Goal: Task Accomplishment & Management: Manage account settings

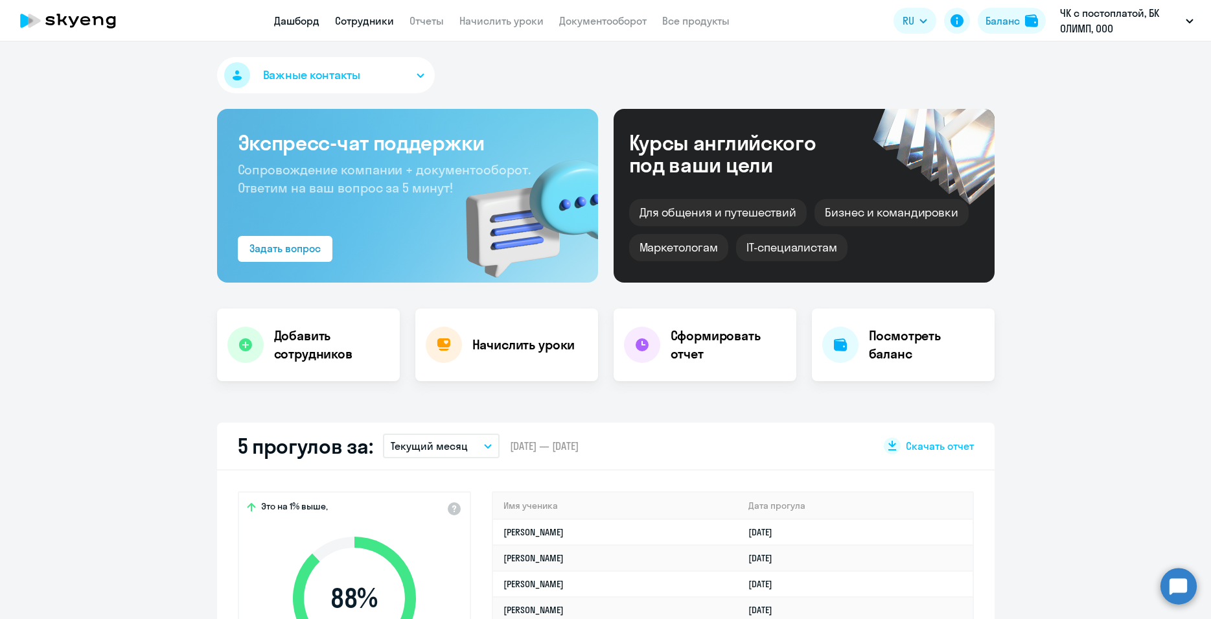
click at [363, 19] on link "Сотрудники" at bounding box center [364, 20] width 59 height 13
select select "30"
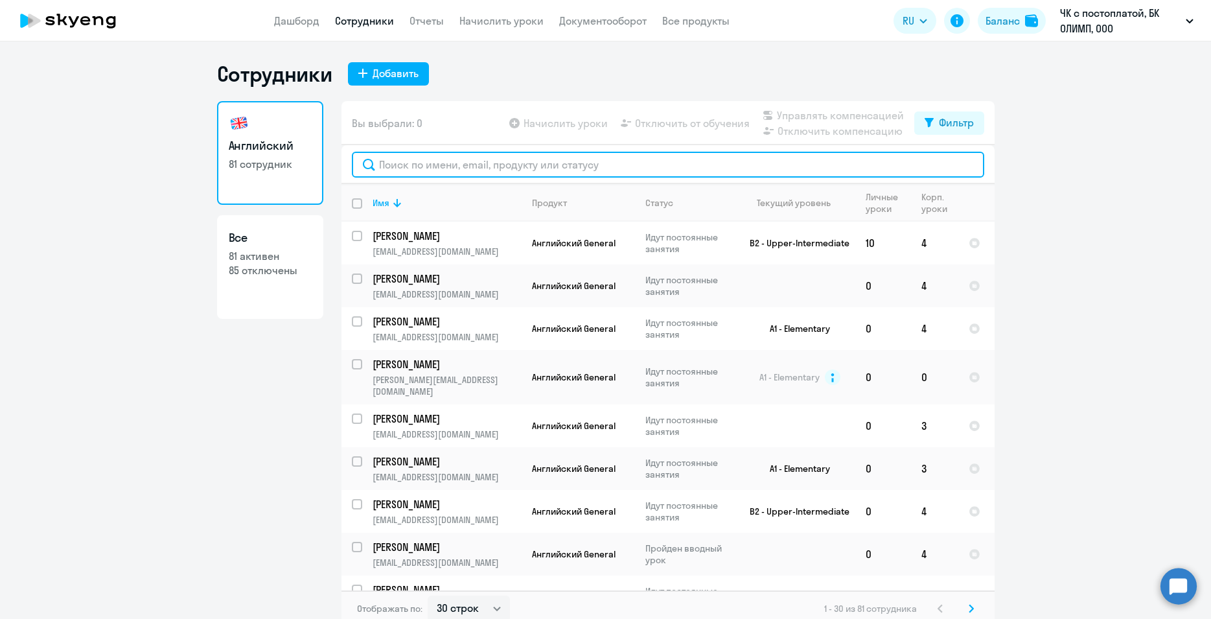
click at [407, 162] on input "text" at bounding box center [668, 165] width 632 height 26
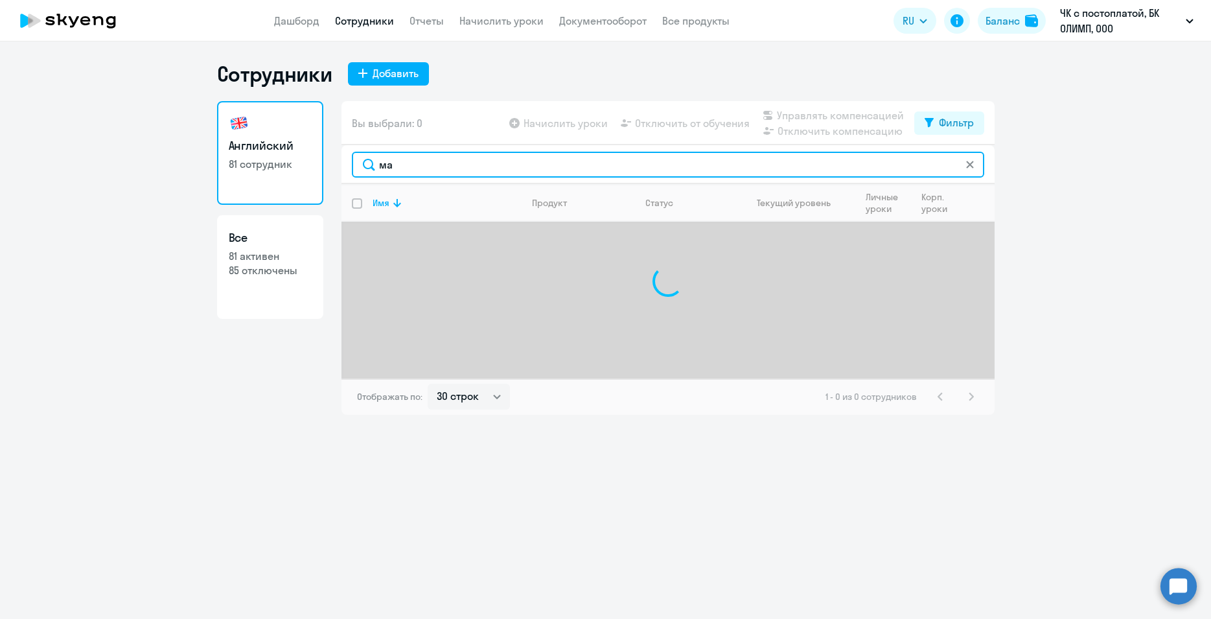
type input "м"
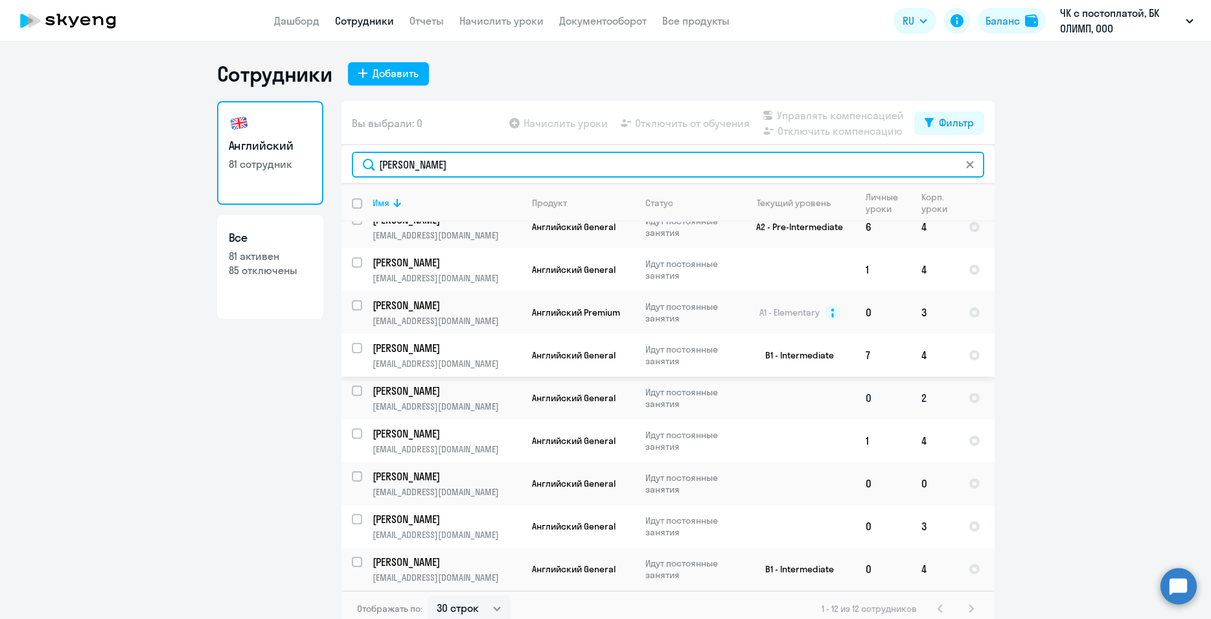
scroll to position [8, 0]
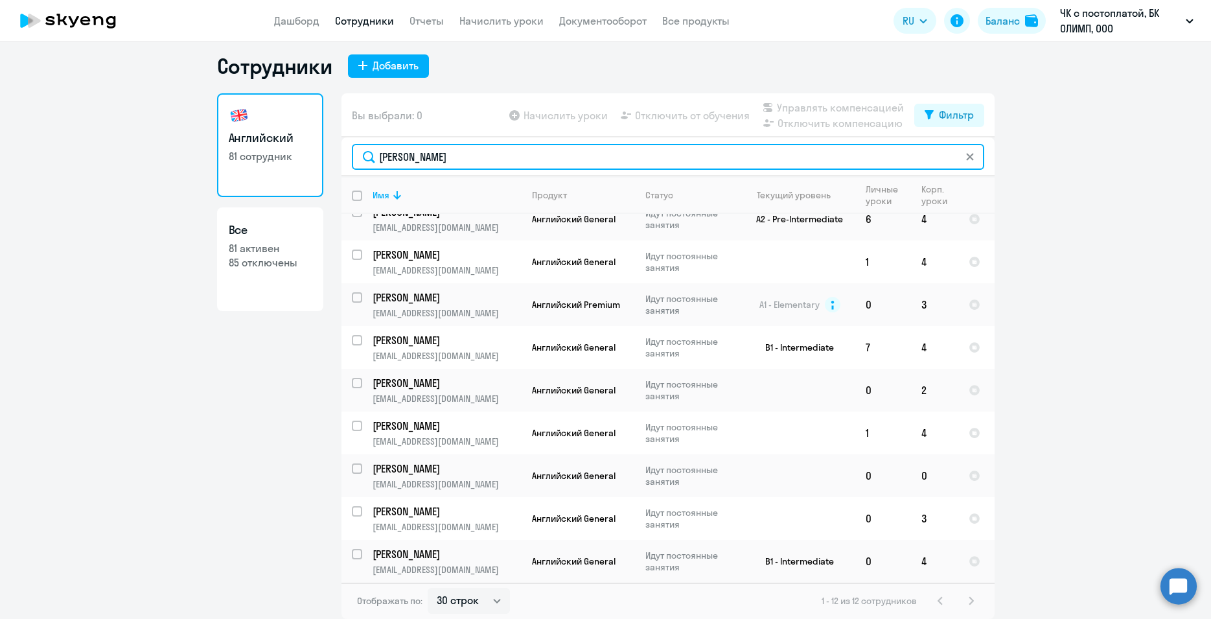
drag, startPoint x: 431, startPoint y: 159, endPoint x: 362, endPoint y: 154, distance: 69.5
click at [362, 154] on input "[PERSON_NAME]" at bounding box center [668, 157] width 632 height 26
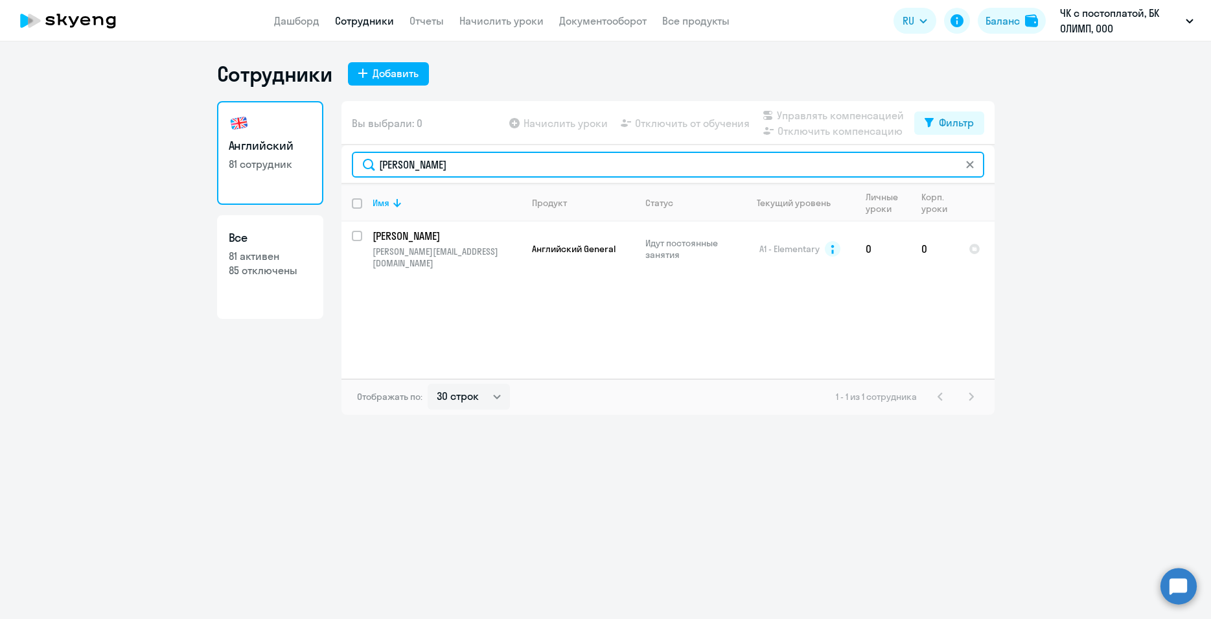
scroll to position [0, 0]
type input "[PERSON_NAME]"
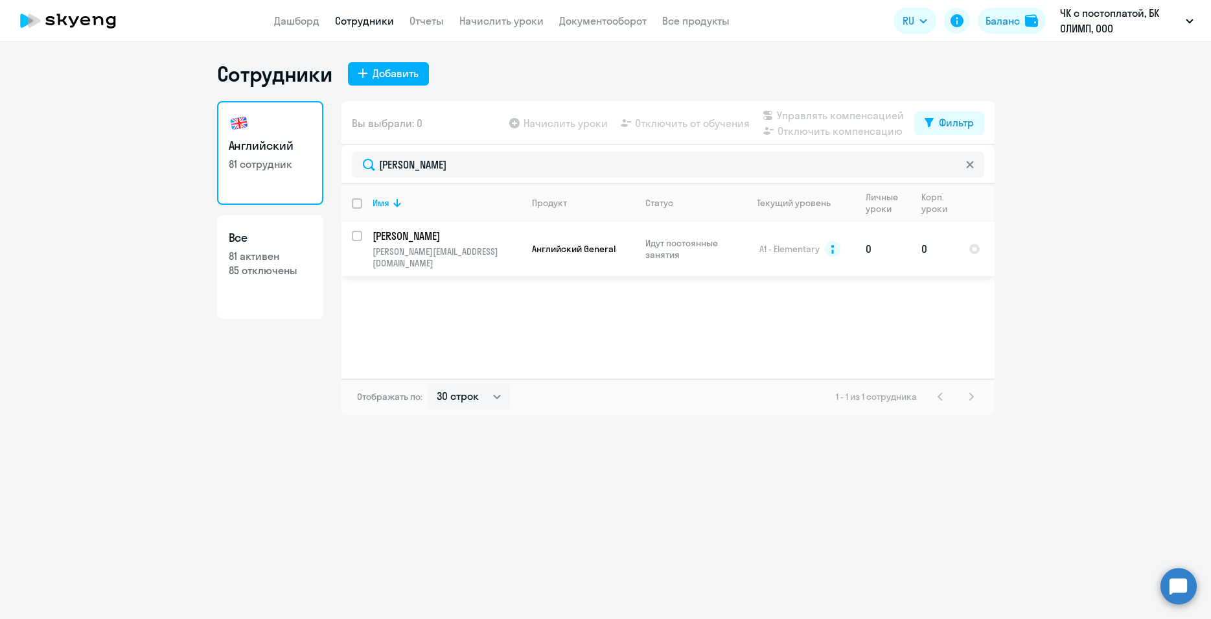
click at [356, 235] on input "select row 16400619" at bounding box center [365, 244] width 26 height 26
checkbox input "true"
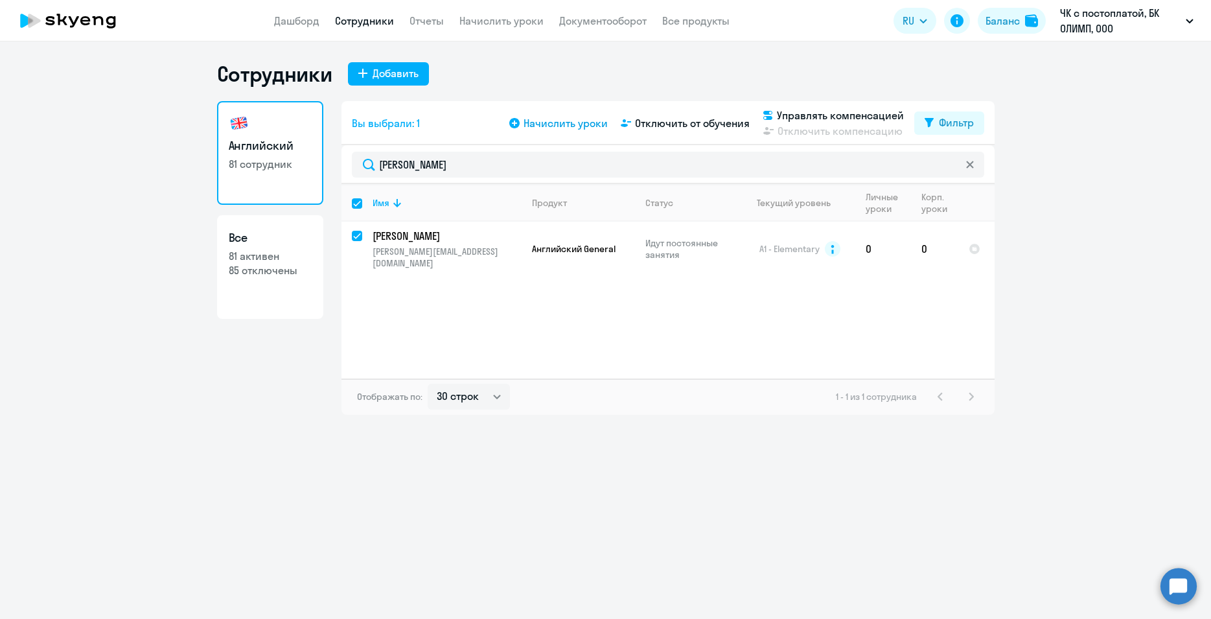
click at [567, 126] on span "Начислить уроки" at bounding box center [565, 123] width 84 height 16
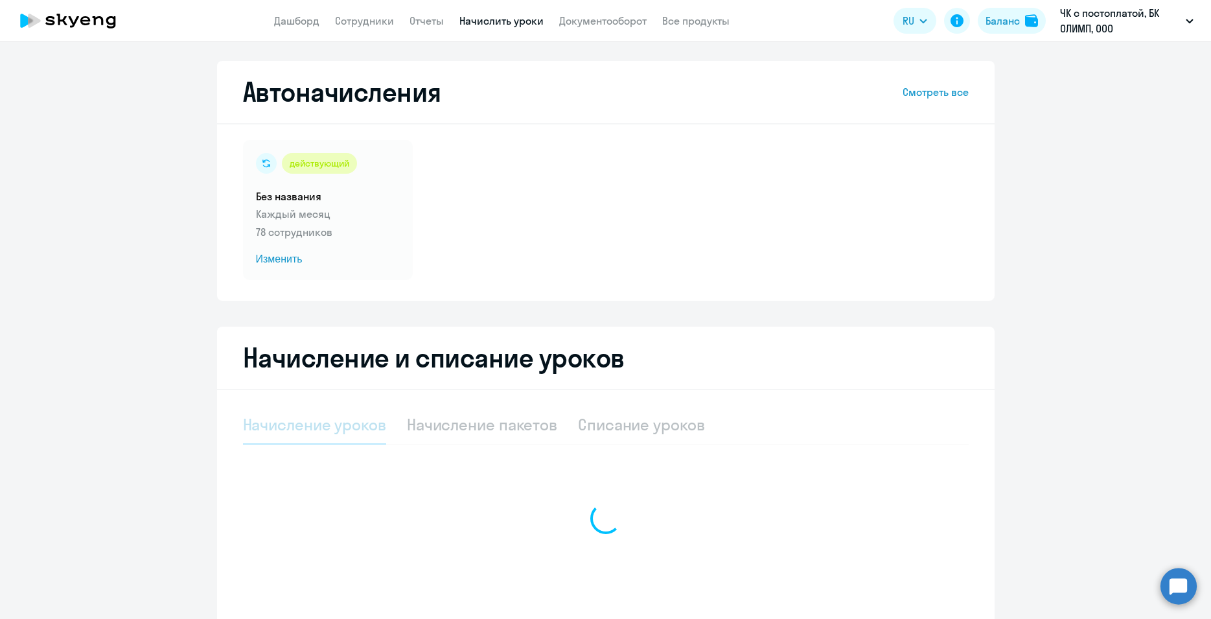
select select "10"
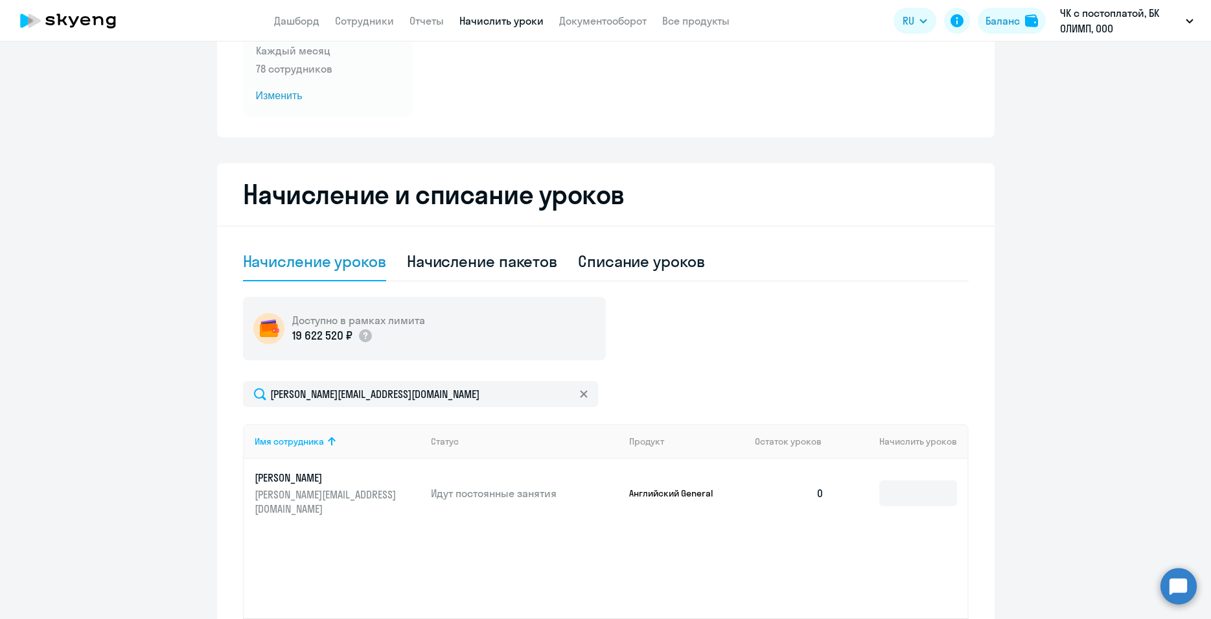
scroll to position [271, 0]
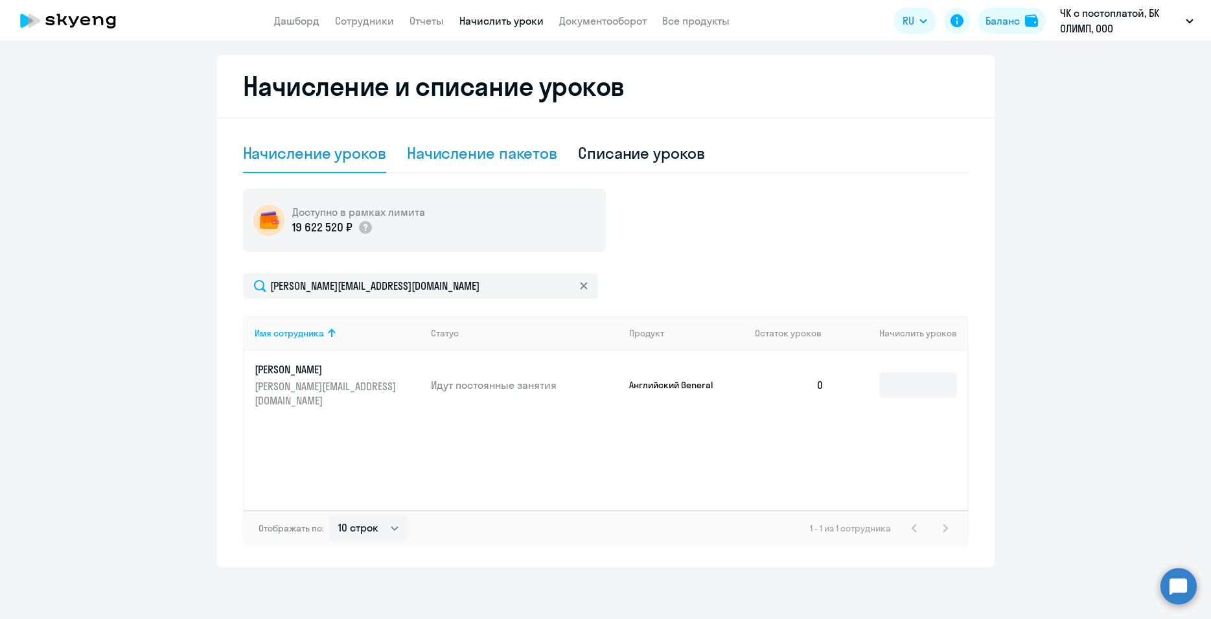
click at [478, 157] on div "Начисление пакетов" at bounding box center [482, 153] width 150 height 21
select select "10"
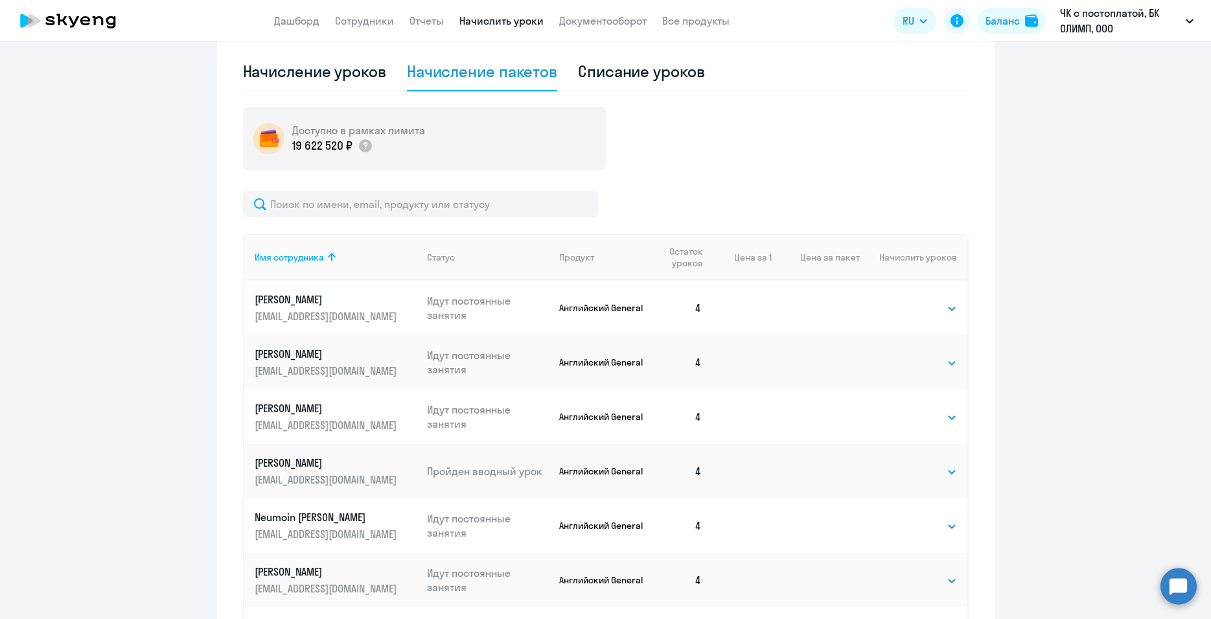
scroll to position [435, 0]
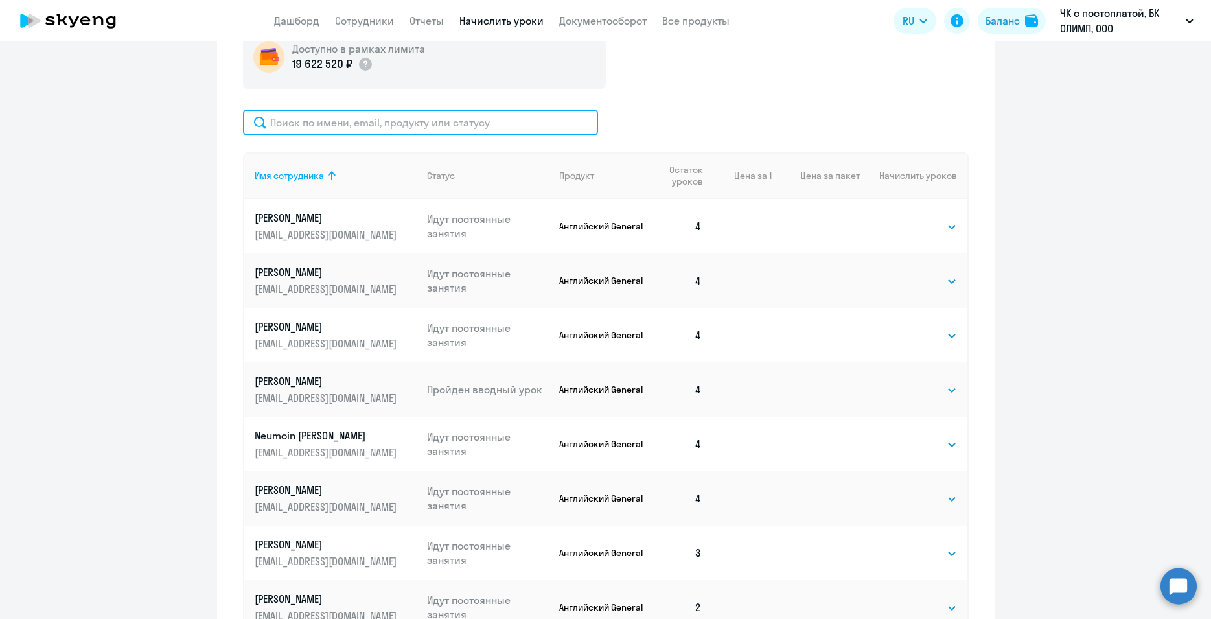
click at [299, 120] on input "text" at bounding box center [420, 122] width 355 height 26
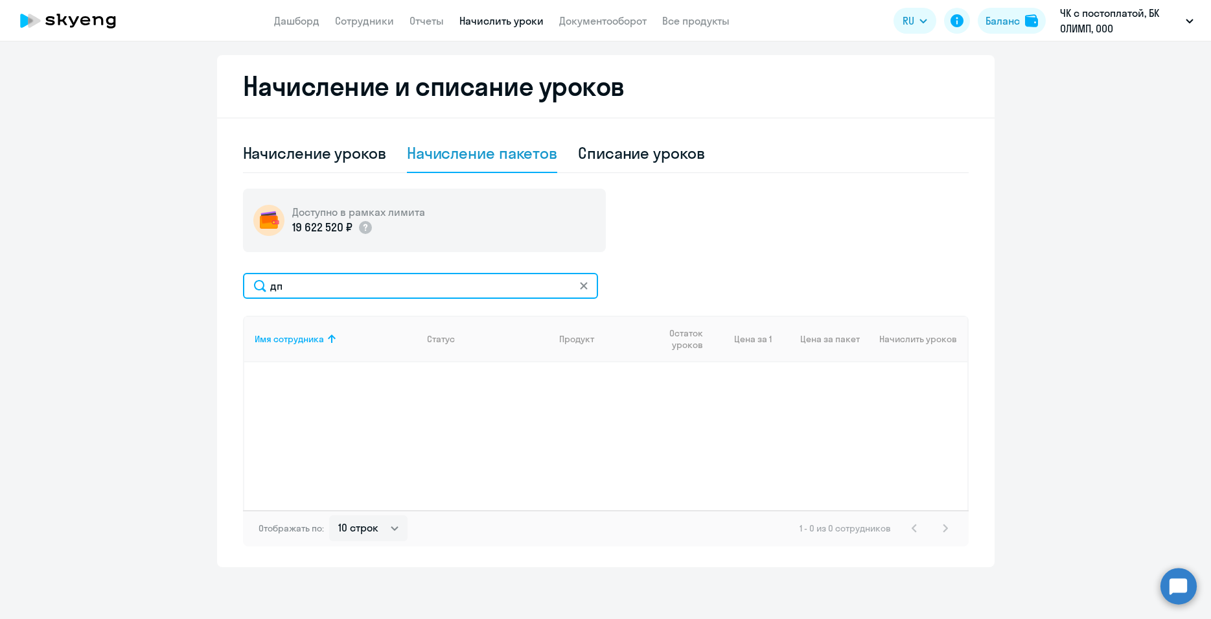
scroll to position [271, 0]
click at [269, 283] on input "дпаниэла" at bounding box center [420, 286] width 355 height 26
type input "[PERSON_NAME]"
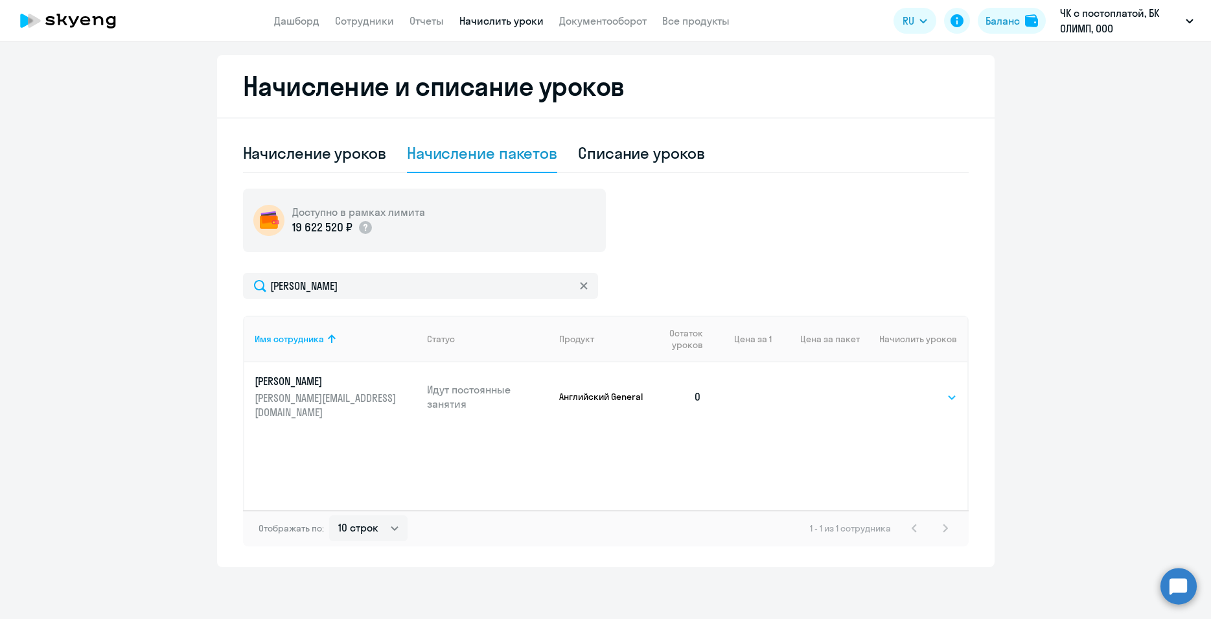
click at [904, 389] on select "Выбрать 4 8 16 32 64 96 128" at bounding box center [930, 397] width 53 height 16
select select "4"
click option "4" at bounding box center [0, 0] width 0 height 0
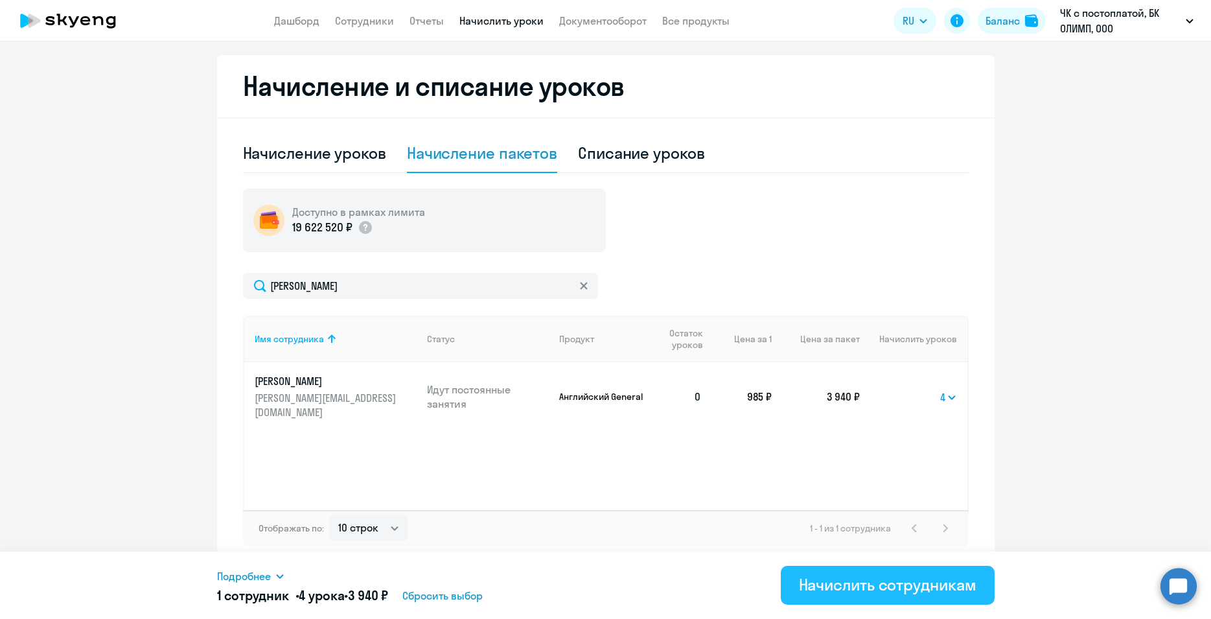
click at [891, 586] on div "Начислить сотрудникам" at bounding box center [888, 584] width 178 height 21
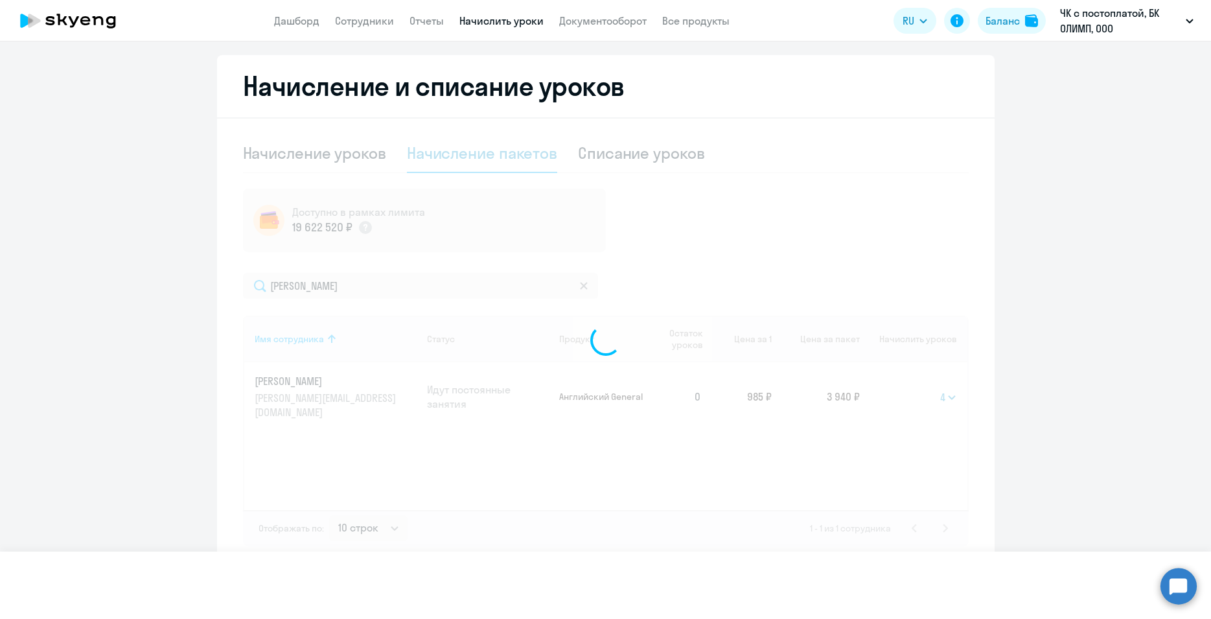
select select
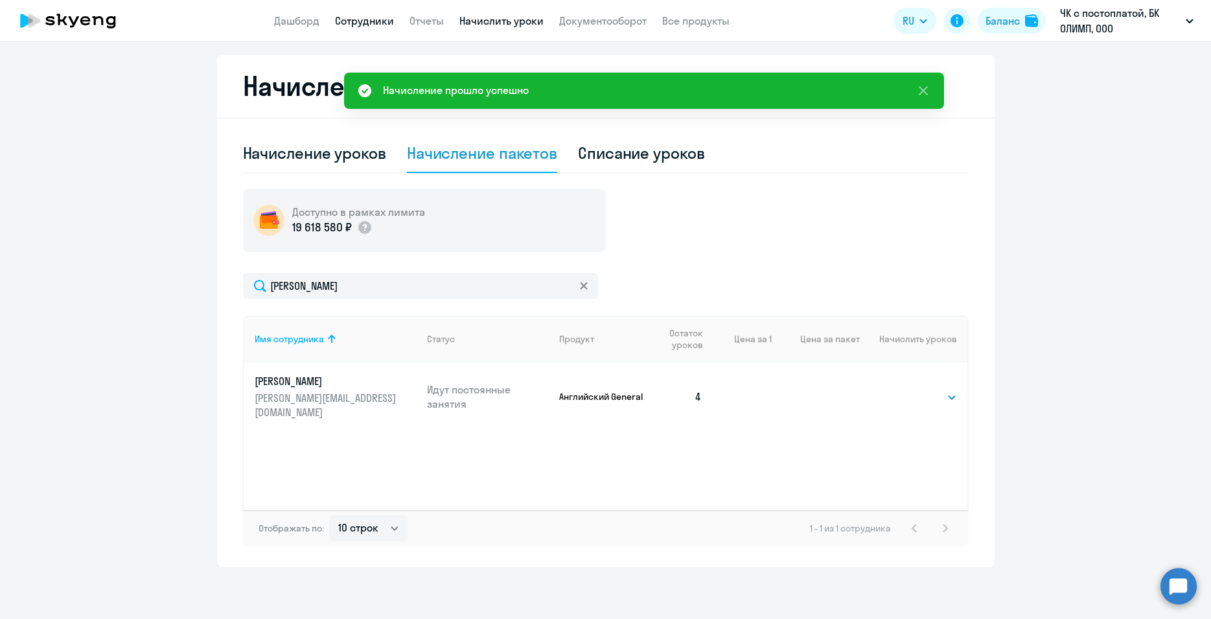
click at [365, 24] on link "Сотрудники" at bounding box center [364, 20] width 59 height 13
select select "30"
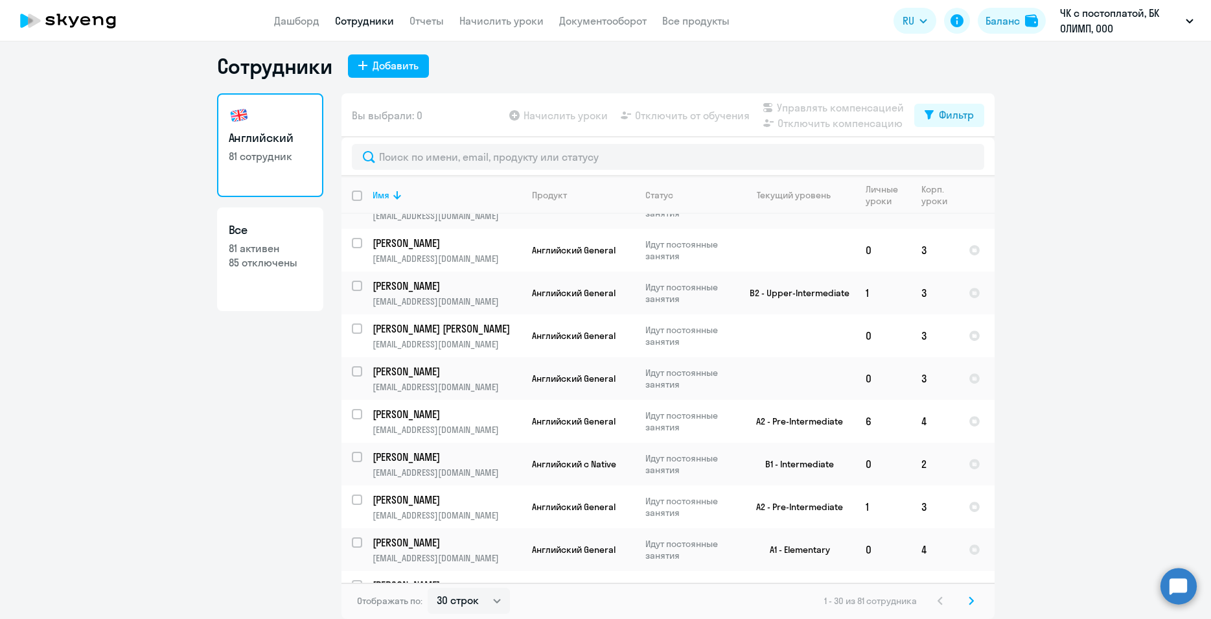
scroll to position [343, 0]
